Goal: Task Accomplishment & Management: Manage account settings

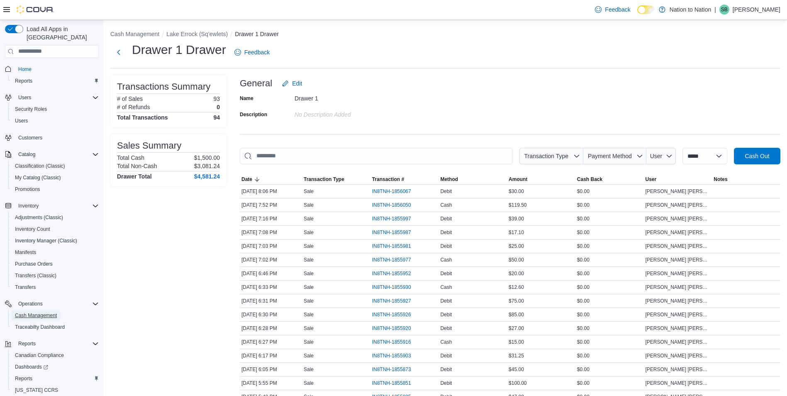
click at [39, 312] on span "Cash Management" at bounding box center [36, 315] width 42 height 7
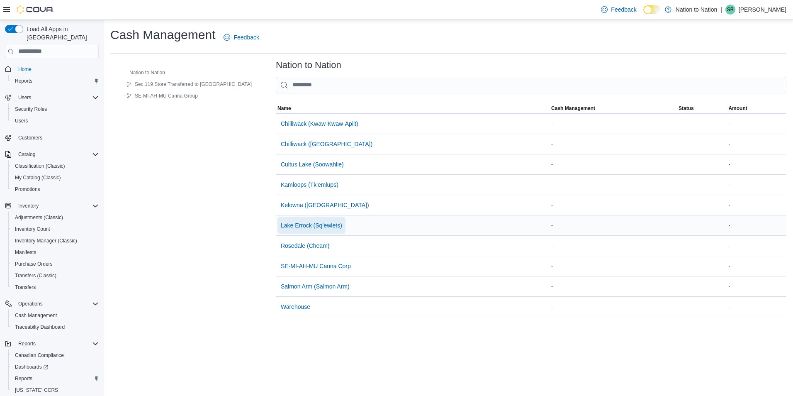
click at [281, 223] on span "Lake Errock (Sq’ewlets)" at bounding box center [311, 225] width 61 height 8
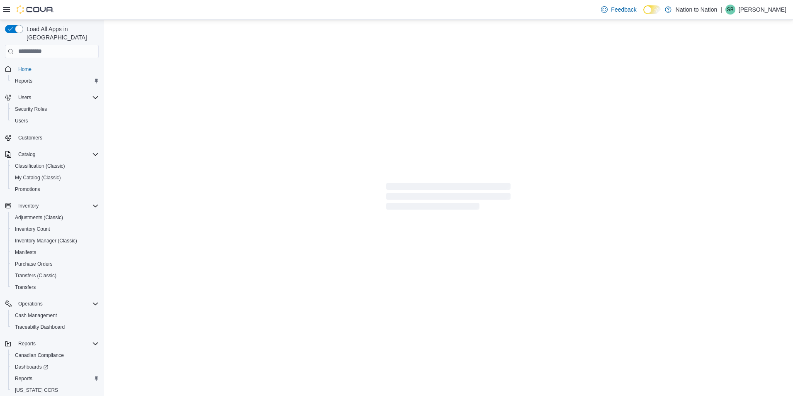
click at [275, 224] on div at bounding box center [448, 198] width 689 height 356
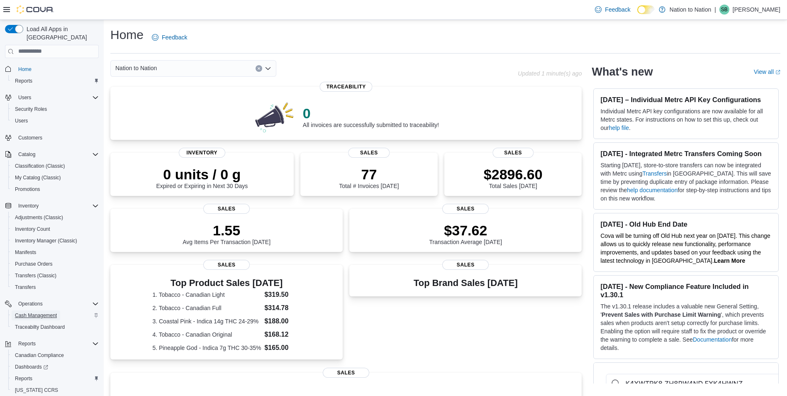
click at [47, 312] on span "Cash Management" at bounding box center [36, 315] width 42 height 7
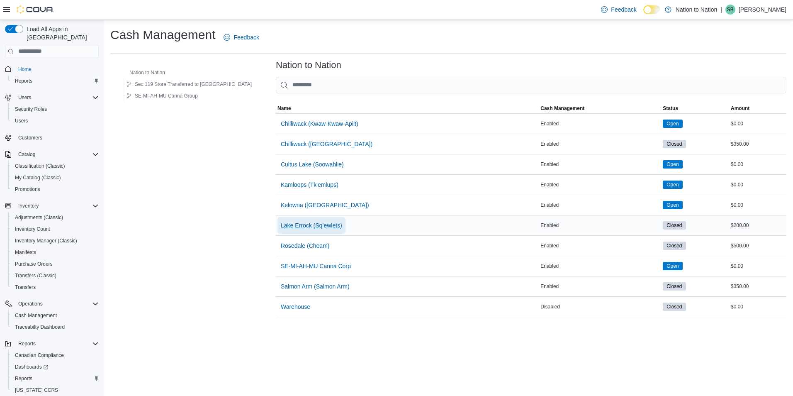
click at [287, 226] on span "Lake Errock (Sq’ewlets)" at bounding box center [311, 225] width 61 height 8
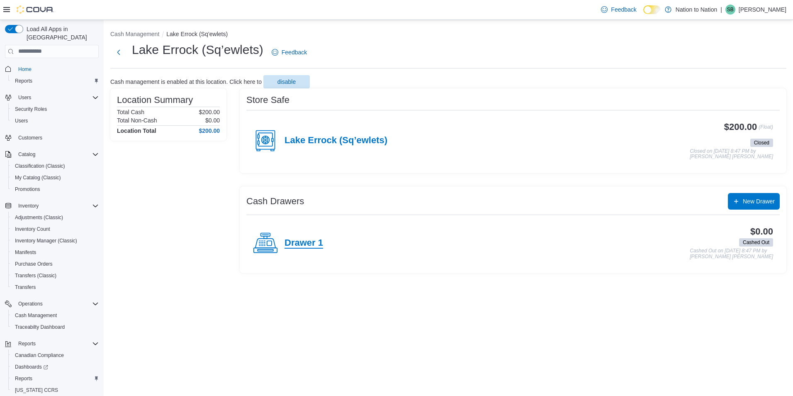
click at [298, 243] on h4 "Drawer 1" at bounding box center [303, 243] width 39 height 11
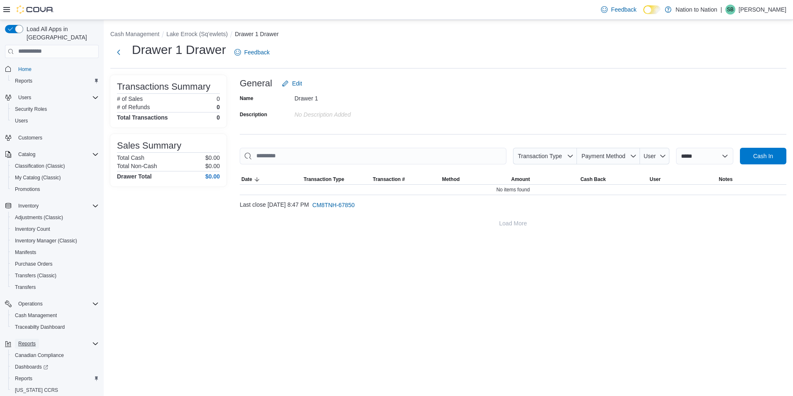
click at [24, 340] on span "Reports" at bounding box center [26, 343] width 17 height 7
click at [42, 338] on div "Reports" at bounding box center [57, 343] width 84 height 10
click at [29, 375] on span "Reports" at bounding box center [23, 378] width 17 height 7
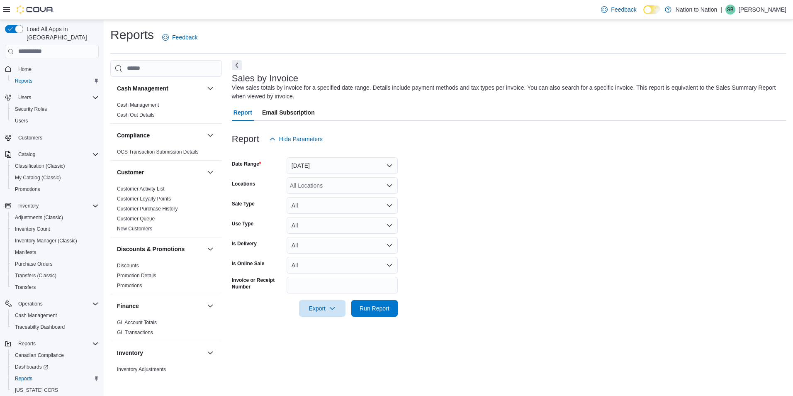
click at [372, 185] on div "All Locations" at bounding box center [342, 185] width 111 height 17
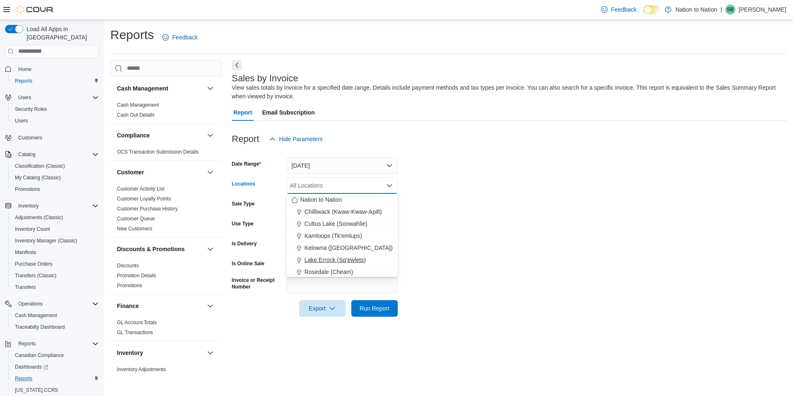
click at [359, 260] on span "Lake Errock (Sq’ewlets)" at bounding box center [334, 259] width 61 height 8
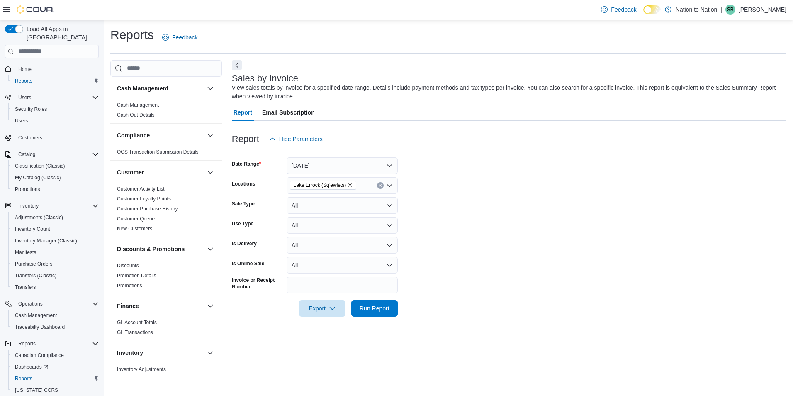
click at [455, 226] on form "Date Range Yesterday Locations Lake Errock (Sq’ewlets) Sale Type All Use Type A…" at bounding box center [509, 231] width 554 height 169
click at [388, 200] on button "All" at bounding box center [342, 205] width 111 height 17
click at [439, 221] on form "Date Range Yesterday Locations Lake Errock (Sq’ewlets) Sale Type All Use Type A…" at bounding box center [509, 231] width 554 height 169
click at [368, 308] on span "Run Report" at bounding box center [374, 308] width 30 height 8
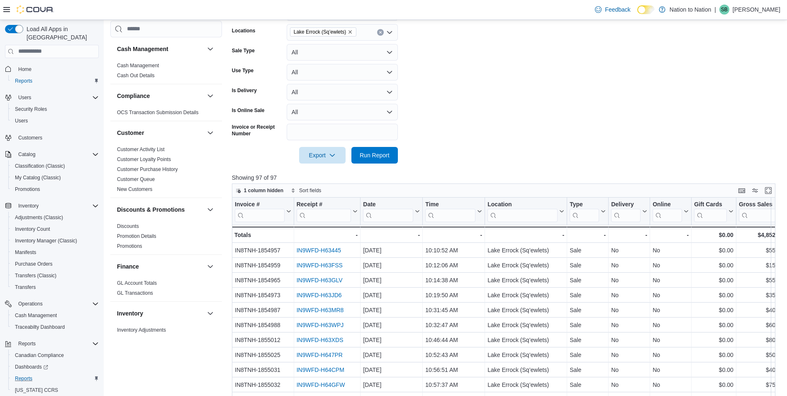
scroll to position [139, 0]
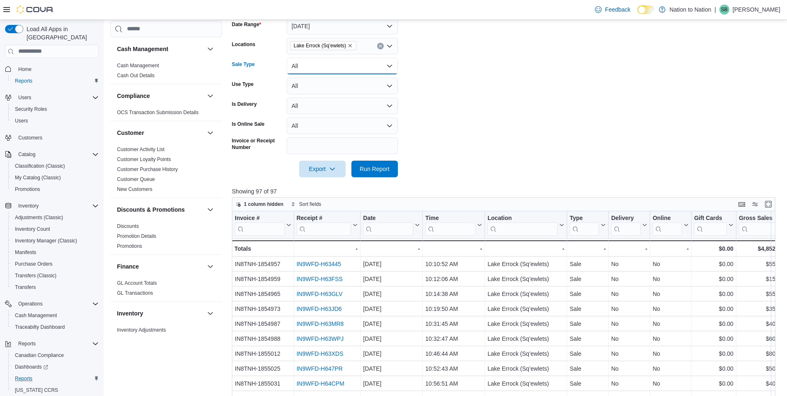
click at [389, 63] on button "All" at bounding box center [342, 66] width 111 height 17
click at [430, 75] on form "Date Range Yesterday Locations Lake Errock (Sq’ewlets) Sale Type All Use Type A…" at bounding box center [506, 92] width 549 height 169
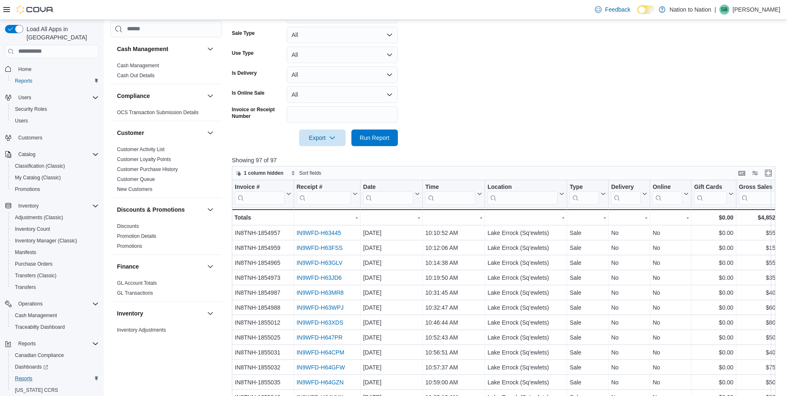
scroll to position [264, 0]
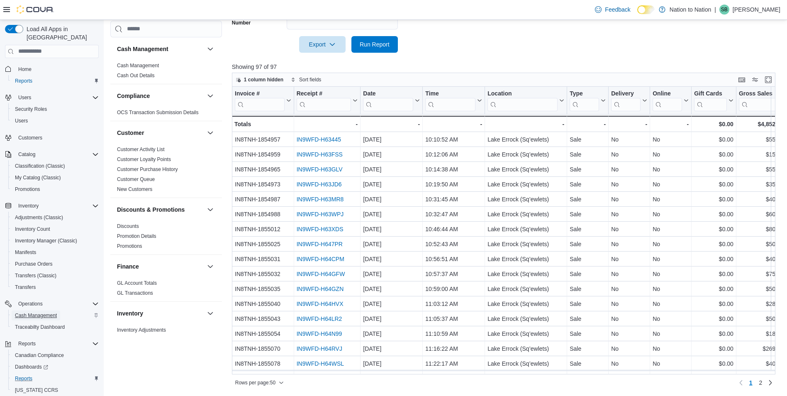
click at [44, 312] on span "Cash Management" at bounding box center [36, 315] width 42 height 7
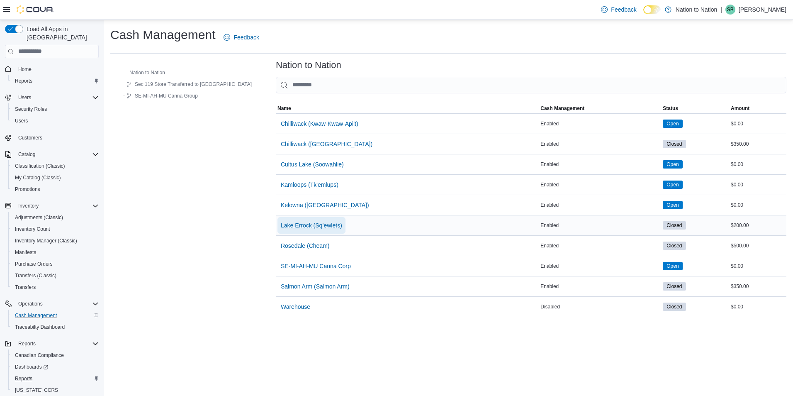
click at [304, 222] on span "Lake Errock (Sq’ewlets)" at bounding box center [311, 225] width 61 height 8
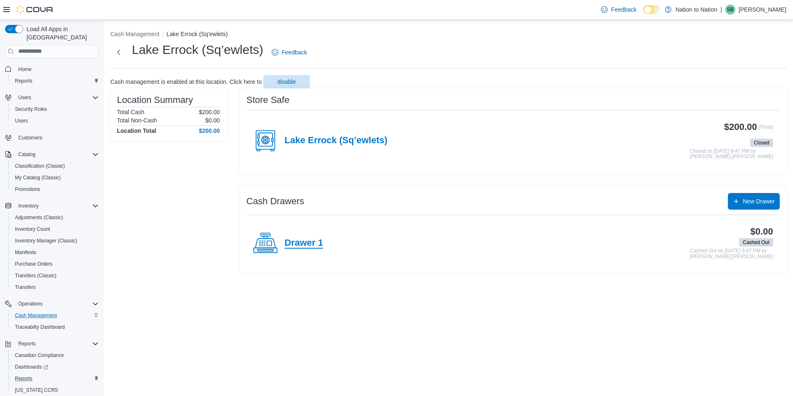
click at [307, 242] on h4 "Drawer 1" at bounding box center [303, 243] width 39 height 11
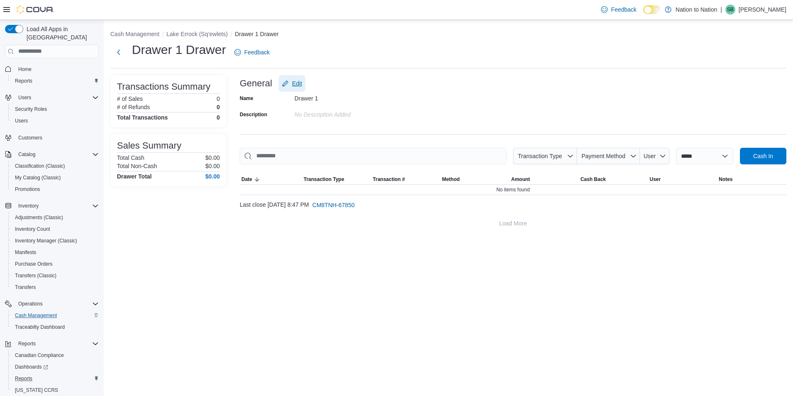
click at [294, 83] on span "Edit" at bounding box center [297, 83] width 10 height 8
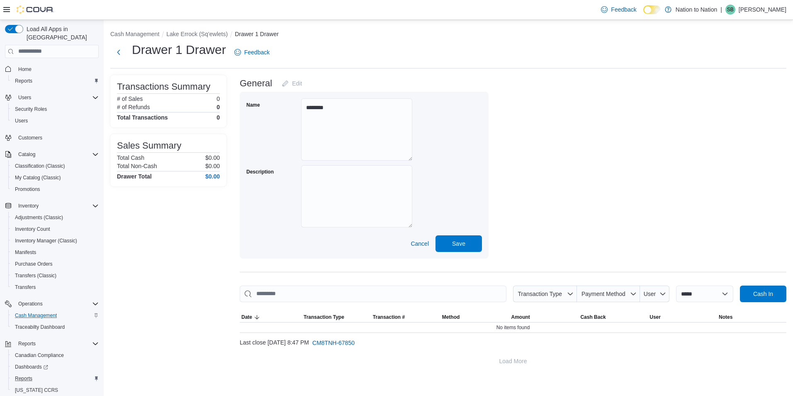
click at [317, 81] on div "General Edit" at bounding box center [513, 83] width 546 height 17
click at [422, 241] on span "Cancel" at bounding box center [419, 243] width 18 height 8
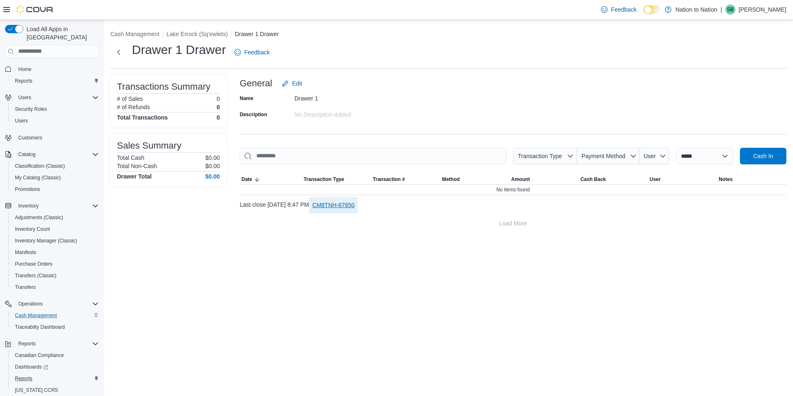
click at [355, 201] on span "CM8TNH-67850" at bounding box center [333, 205] width 42 height 8
